Goal: Find specific fact: Find specific fact

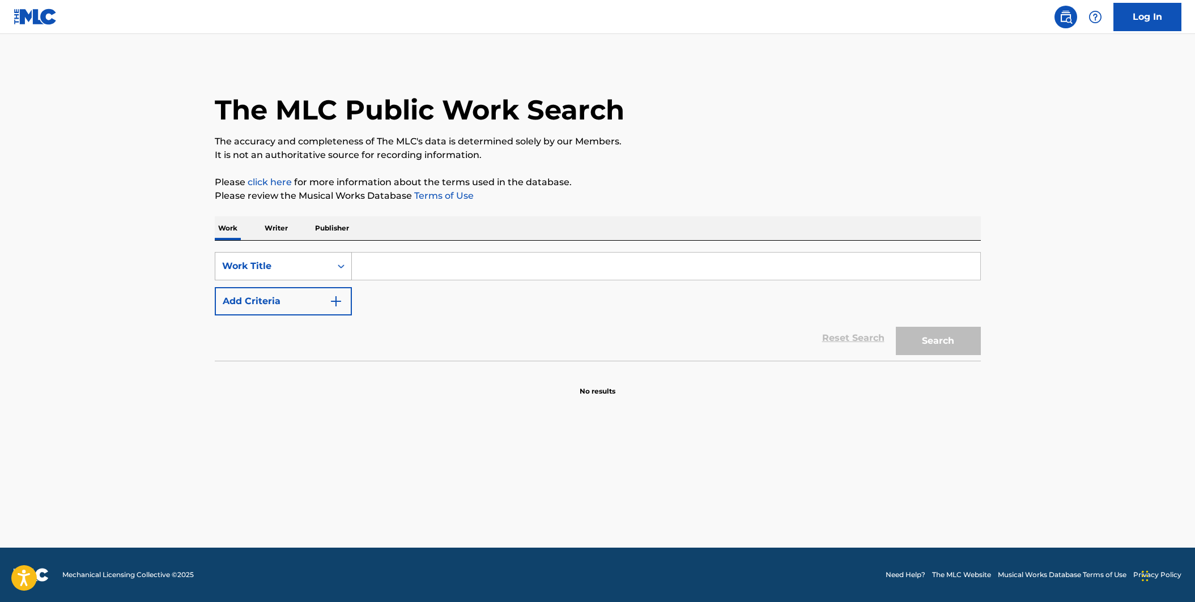
click at [338, 272] on icon "Search Form" at bounding box center [341, 266] width 11 height 11
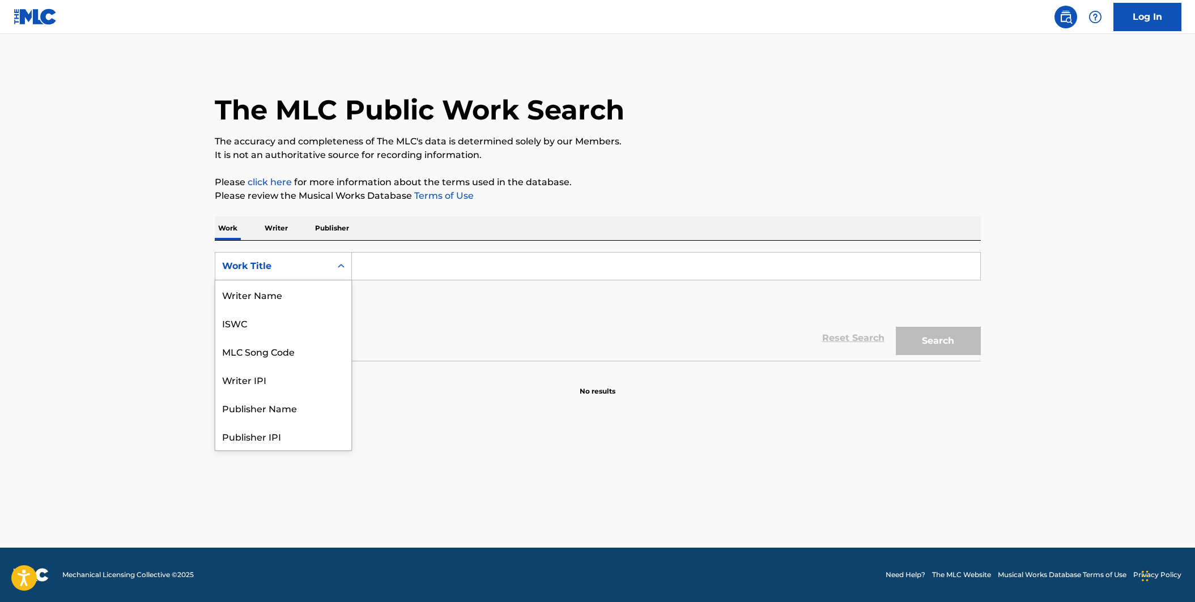
scroll to position [57, 0]
click at [316, 299] on div "MLC Song Code" at bounding box center [283, 295] width 136 height 28
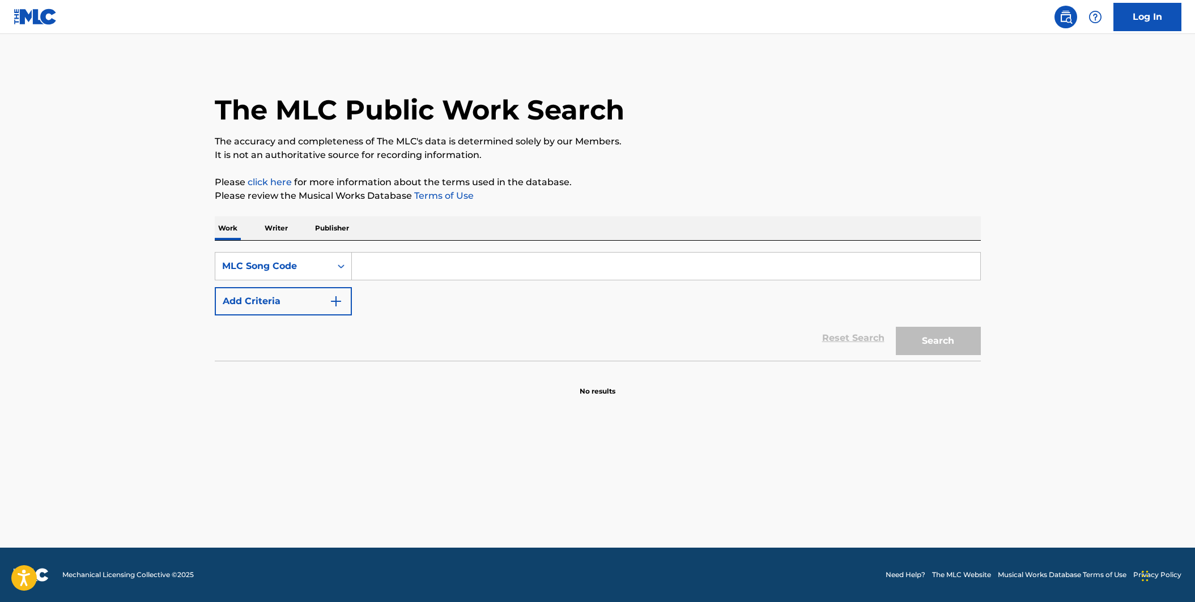
click at [375, 262] on input "Search Form" at bounding box center [666, 266] width 629 height 27
paste input "Z6070U"
type input "Z6070U"
click at [896, 327] on button "Search" at bounding box center [938, 341] width 85 height 28
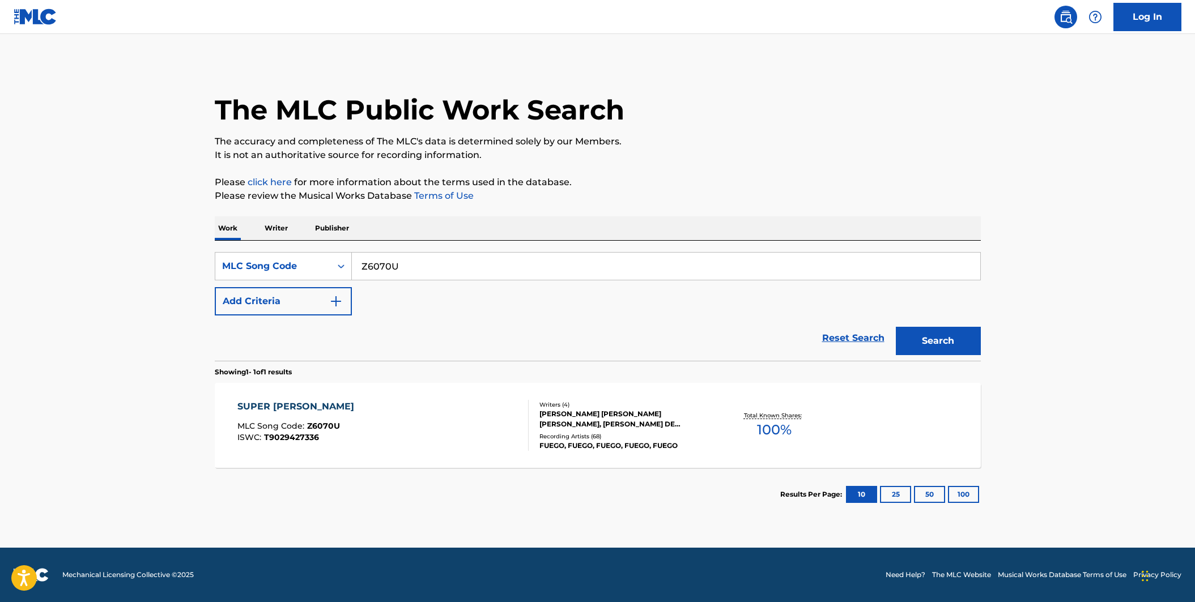
click at [460, 419] on div "SUPER [PERSON_NAME] MLC Song Code : Z6070U ISWC : T9029427336" at bounding box center [382, 425] width 291 height 51
